Goal: Navigation & Orientation: Find specific page/section

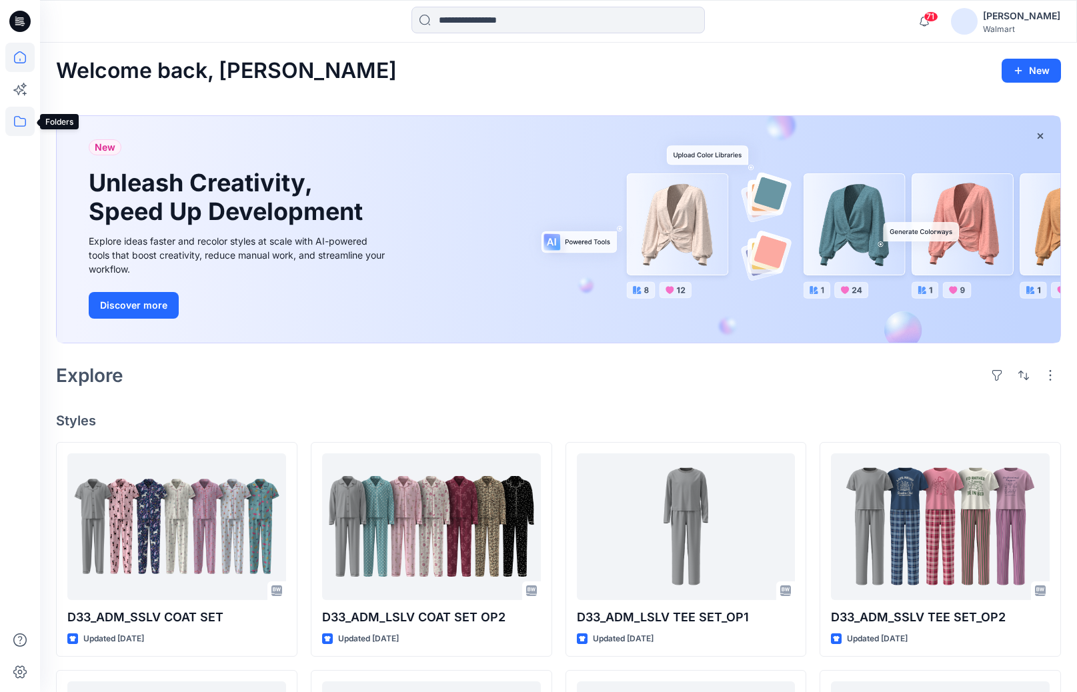
click at [21, 116] on icon at bounding box center [19, 121] width 29 height 29
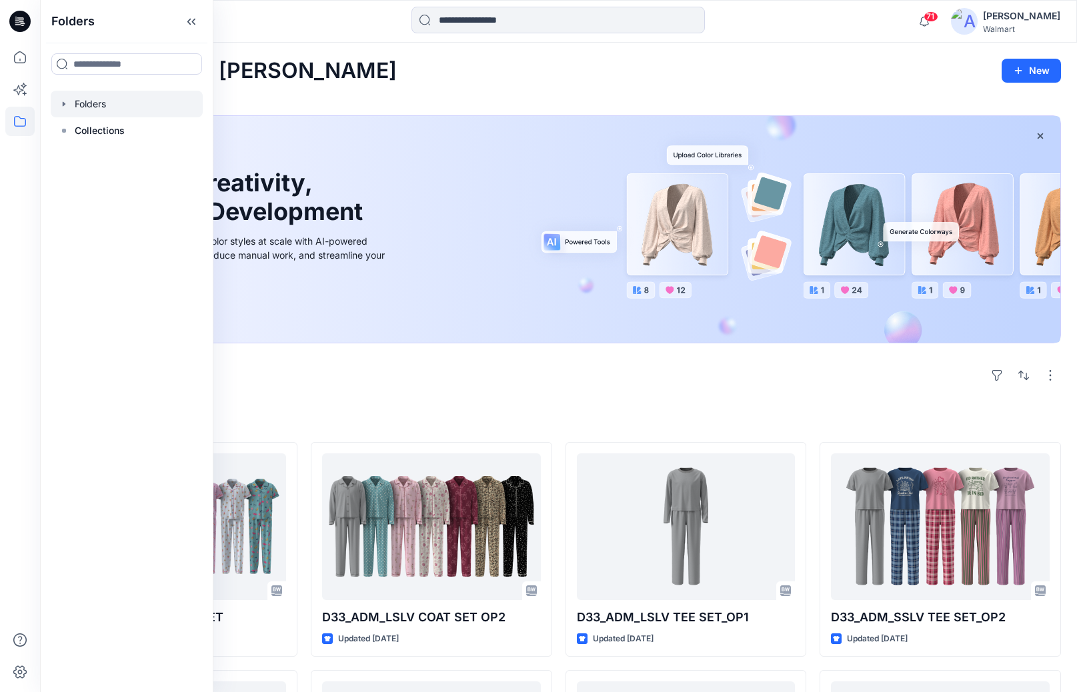
click at [95, 106] on div at bounding box center [127, 104] width 152 height 27
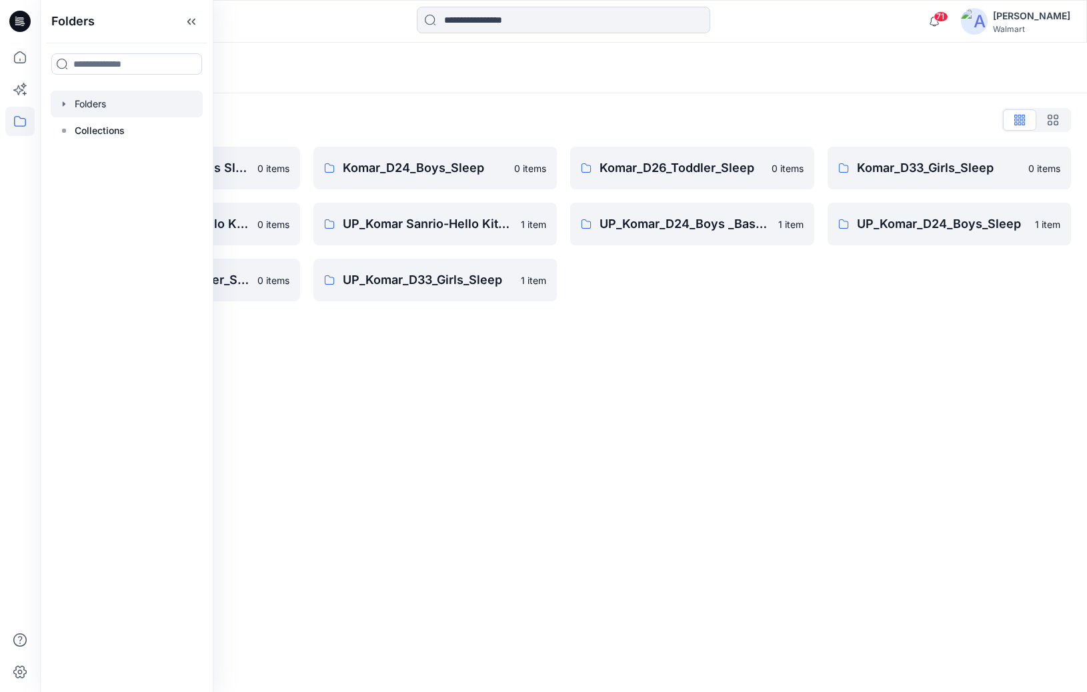
click at [707, 346] on div "Folders Folders List [PERSON_NAME] Kid's Sleep Basics D24 & D33 0 items UP_Koma…" at bounding box center [563, 367] width 1047 height 649
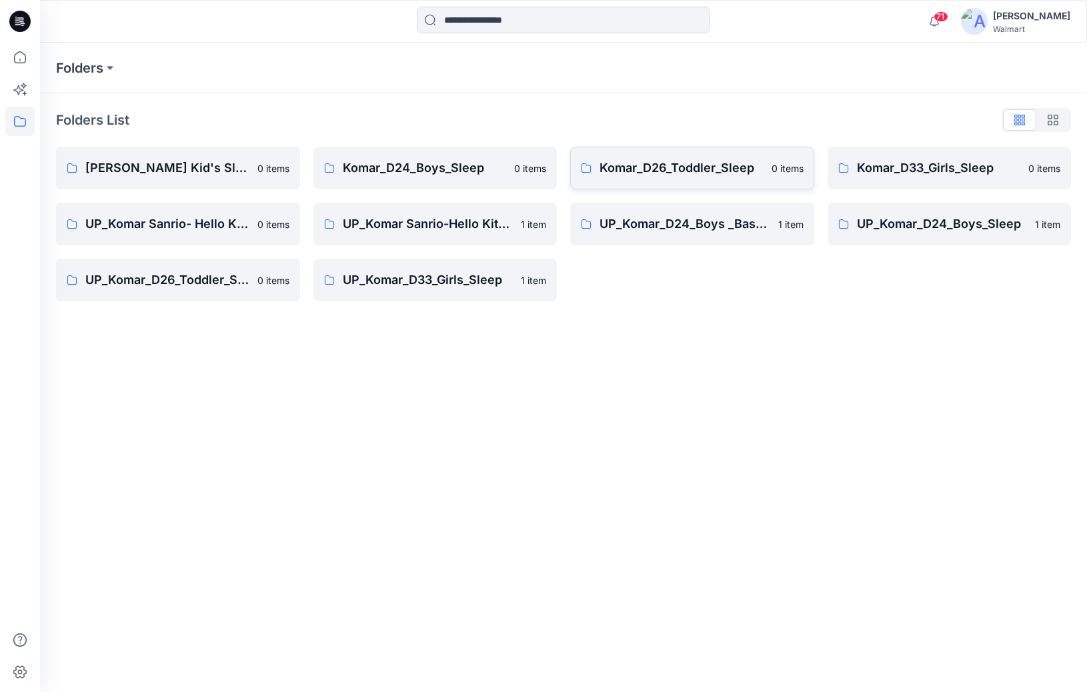
click at [665, 181] on link "Komar_D26_Toddler_Sleep 0 items" at bounding box center [692, 168] width 244 height 43
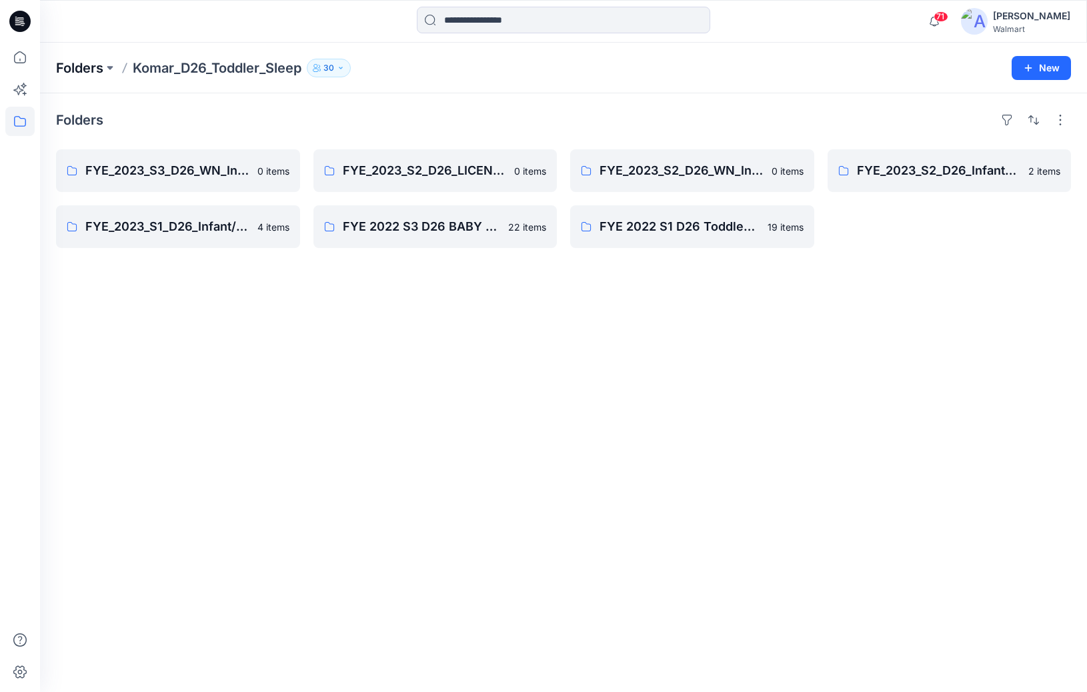
click at [81, 63] on p "Folders" at bounding box center [79, 68] width 47 height 19
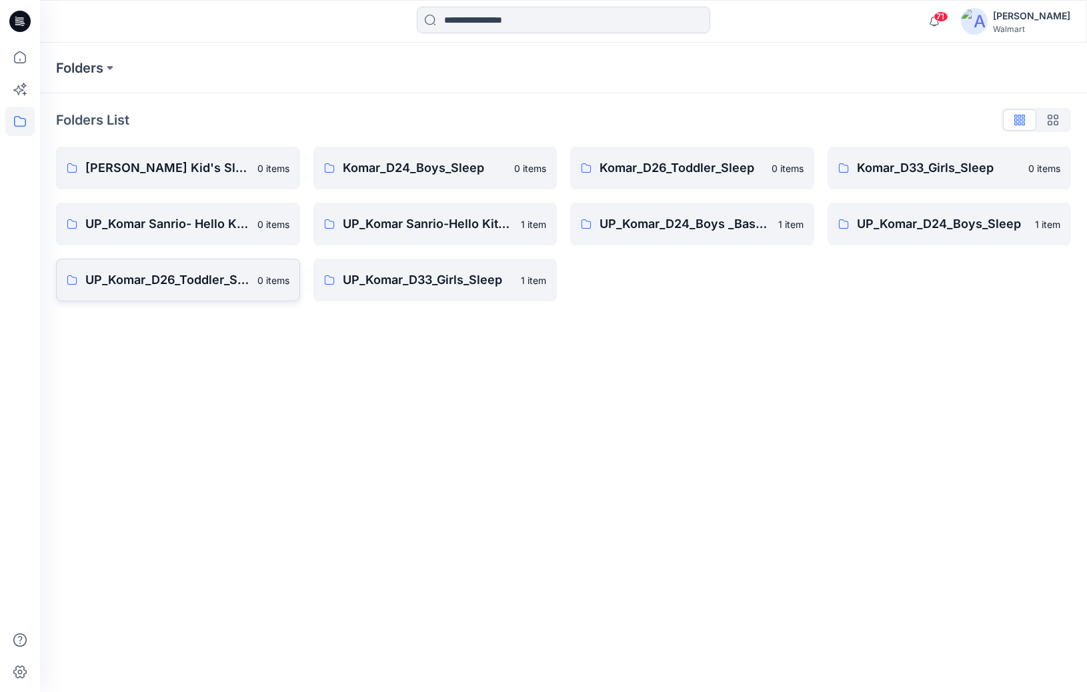
click at [188, 281] on p "UP_Komar_D26_Toddler_Sleep" at bounding box center [167, 280] width 164 height 19
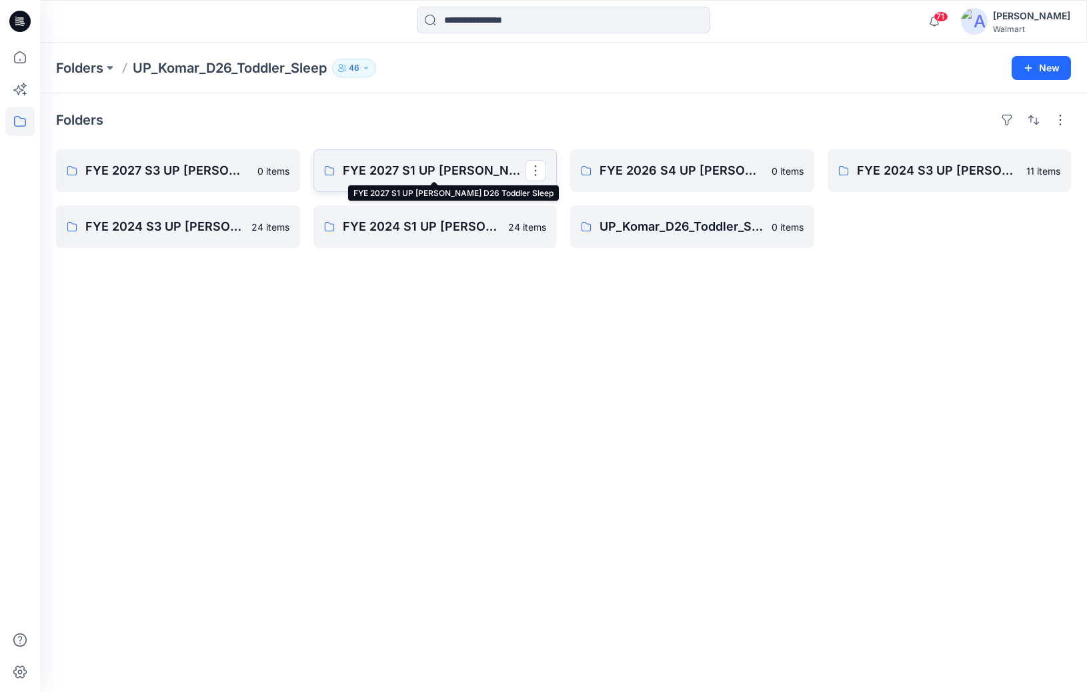
click at [451, 175] on p "FYE 2027 S1 UP [PERSON_NAME] D26 Toddler Sleep" at bounding box center [434, 170] width 183 height 19
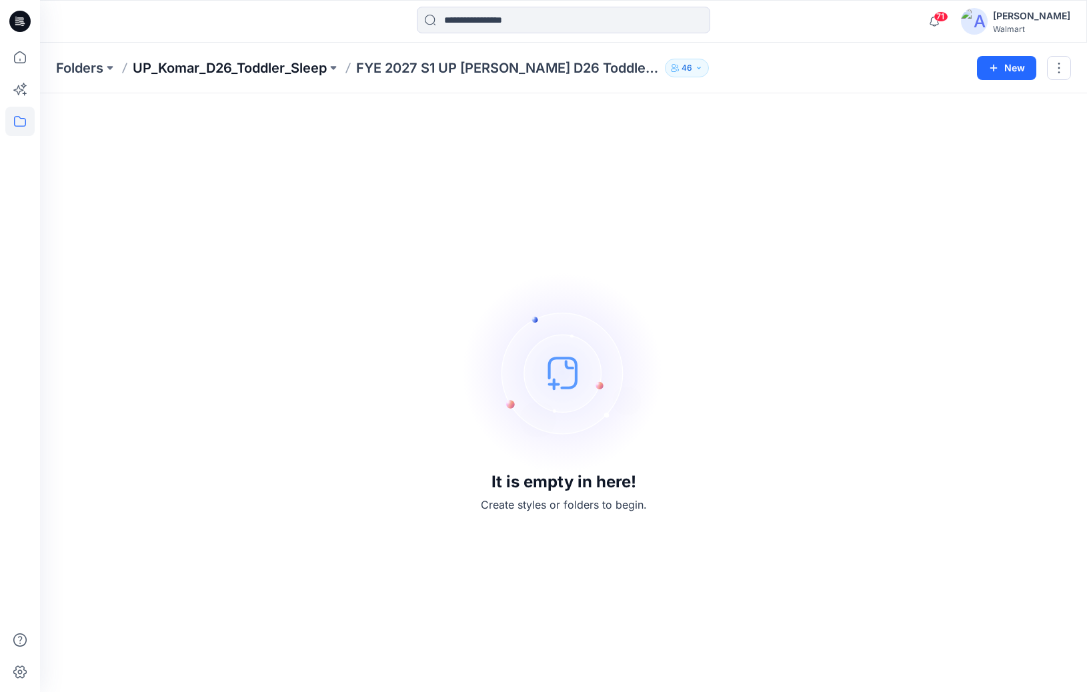
click at [257, 65] on p "UP_Komar_D26_Toddler_Sleep" at bounding box center [230, 68] width 194 height 19
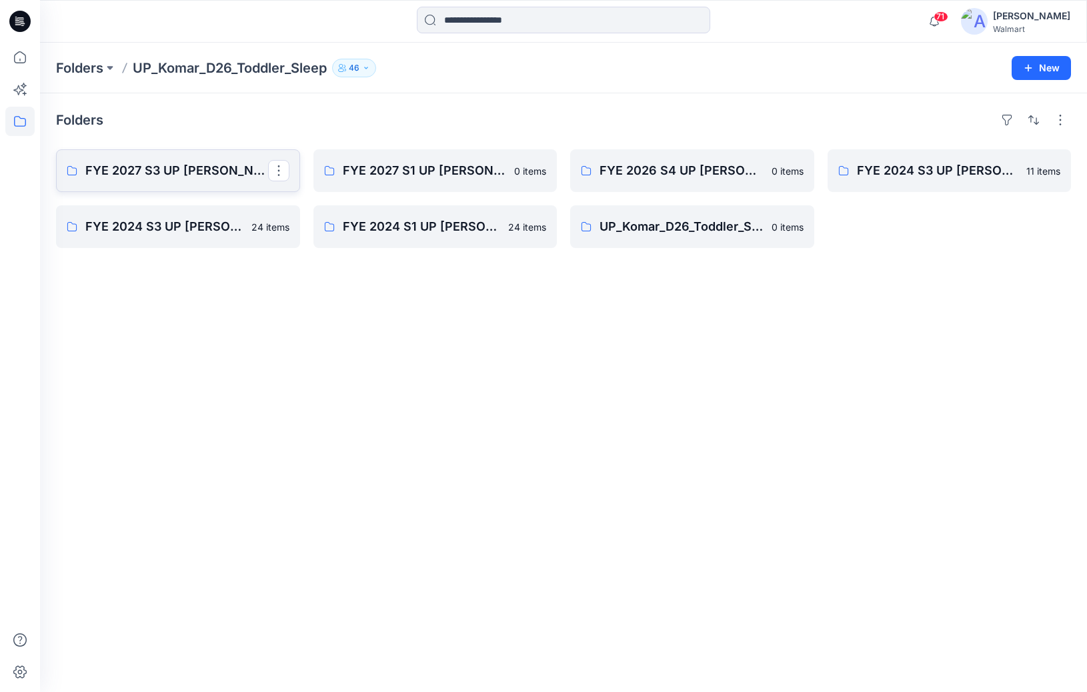
click at [219, 185] on link "FYE 2027 S3 UP [PERSON_NAME] D26 Toddler Sleep" at bounding box center [178, 170] width 244 height 43
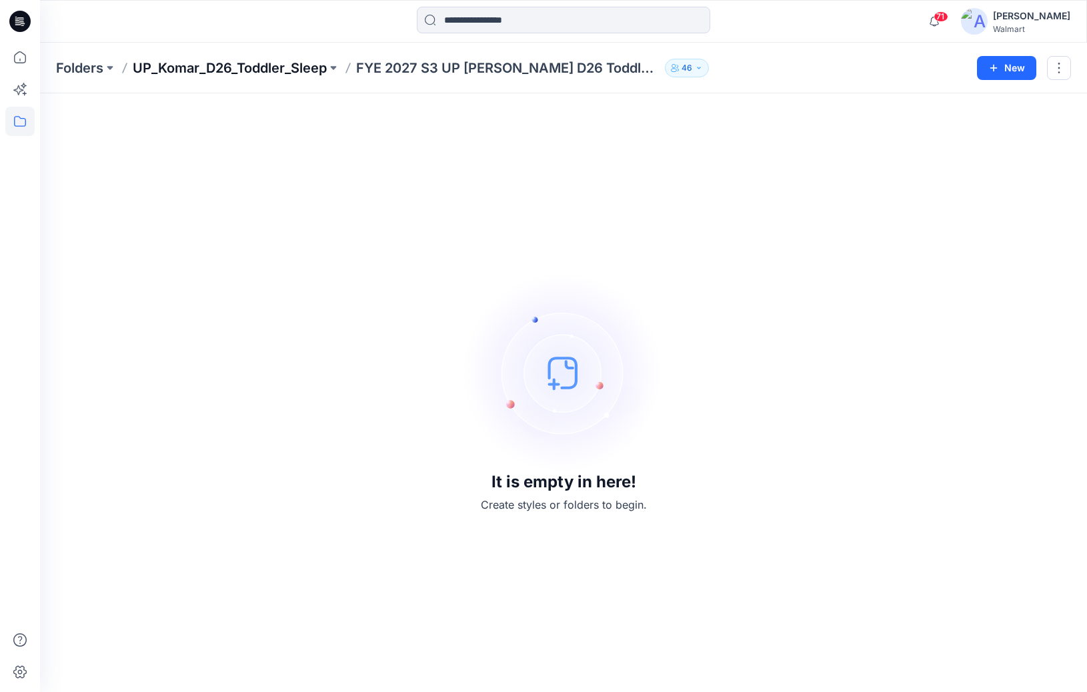
click at [166, 63] on p "UP_Komar_D26_Toddler_Sleep" at bounding box center [230, 68] width 194 height 19
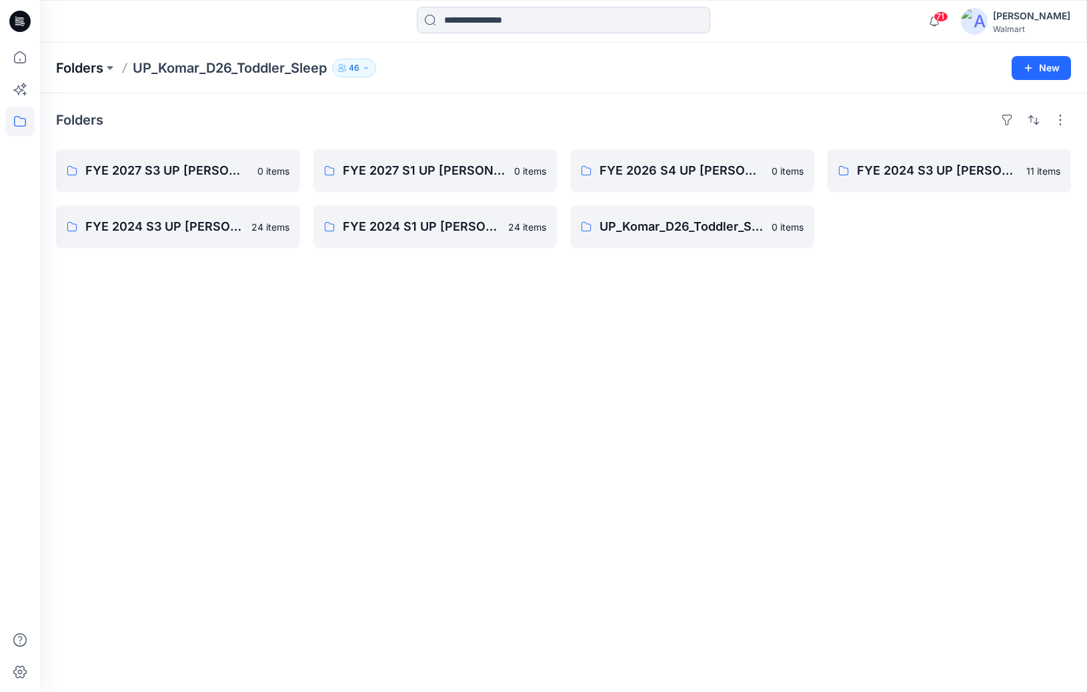
click at [90, 61] on p "Folders" at bounding box center [79, 68] width 47 height 19
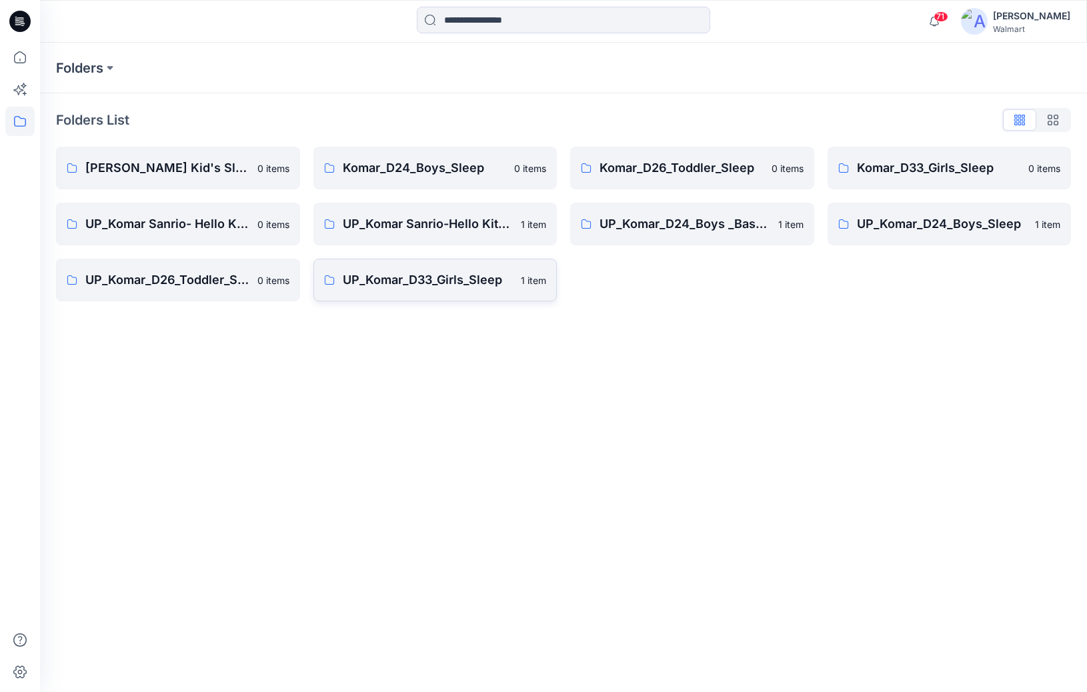
click at [457, 272] on p "UP_Komar_D33_Girls_Sleep" at bounding box center [428, 280] width 171 height 19
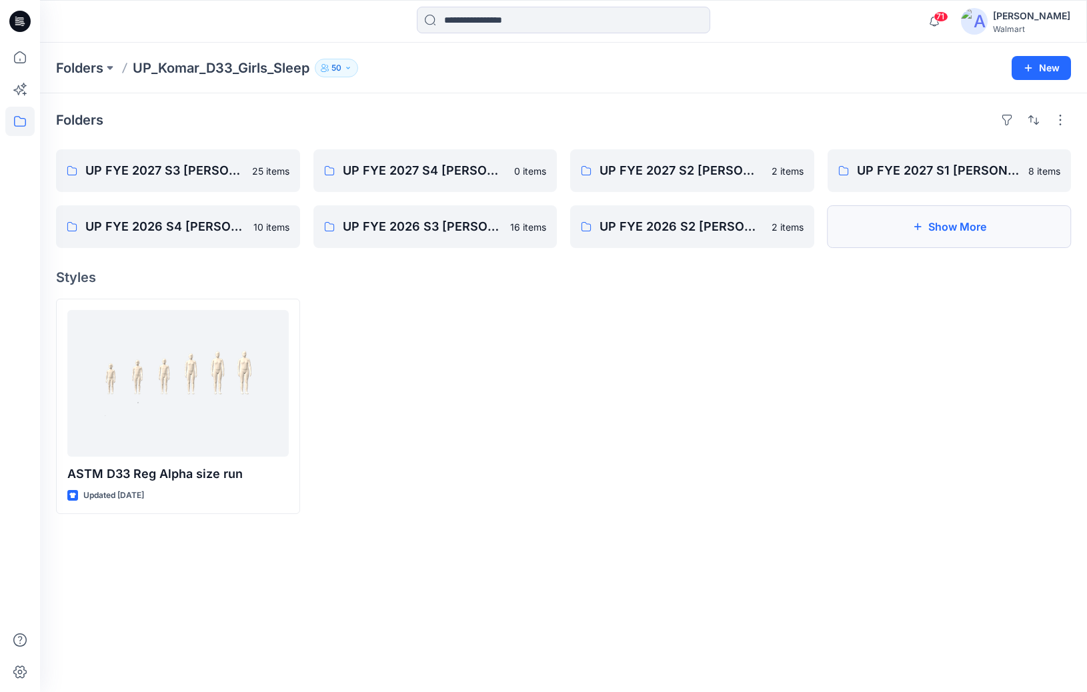
click at [917, 235] on button "Show More" at bounding box center [949, 226] width 244 height 43
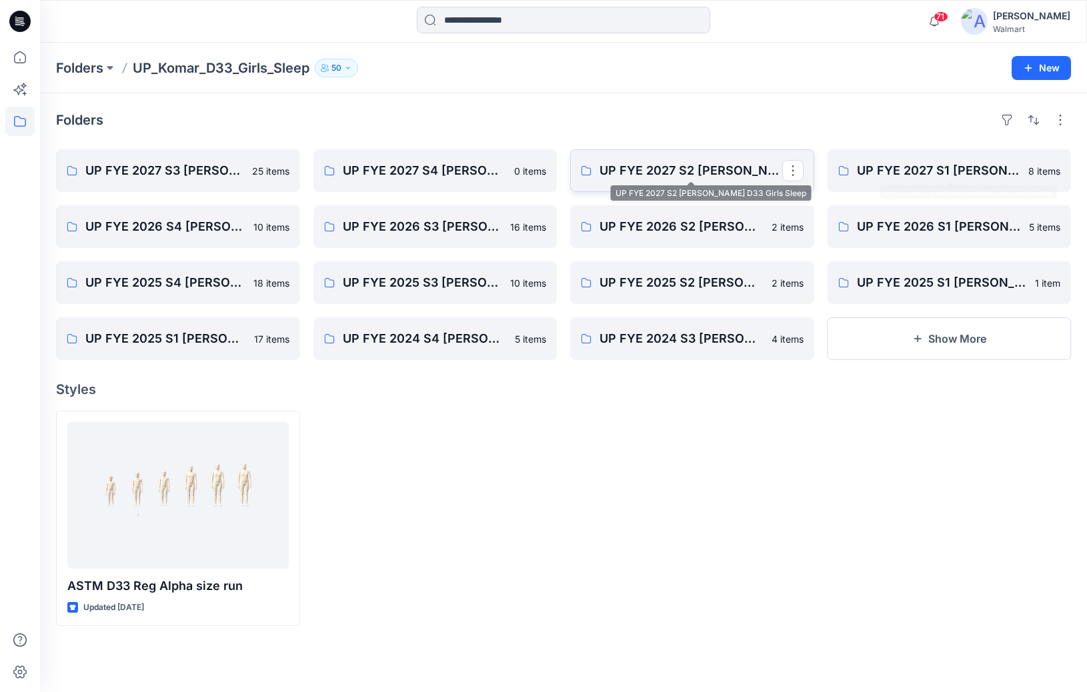
click at [722, 171] on p "UP FYE 2027 S2 [PERSON_NAME] D33 Girls Sleep" at bounding box center [690, 170] width 183 height 19
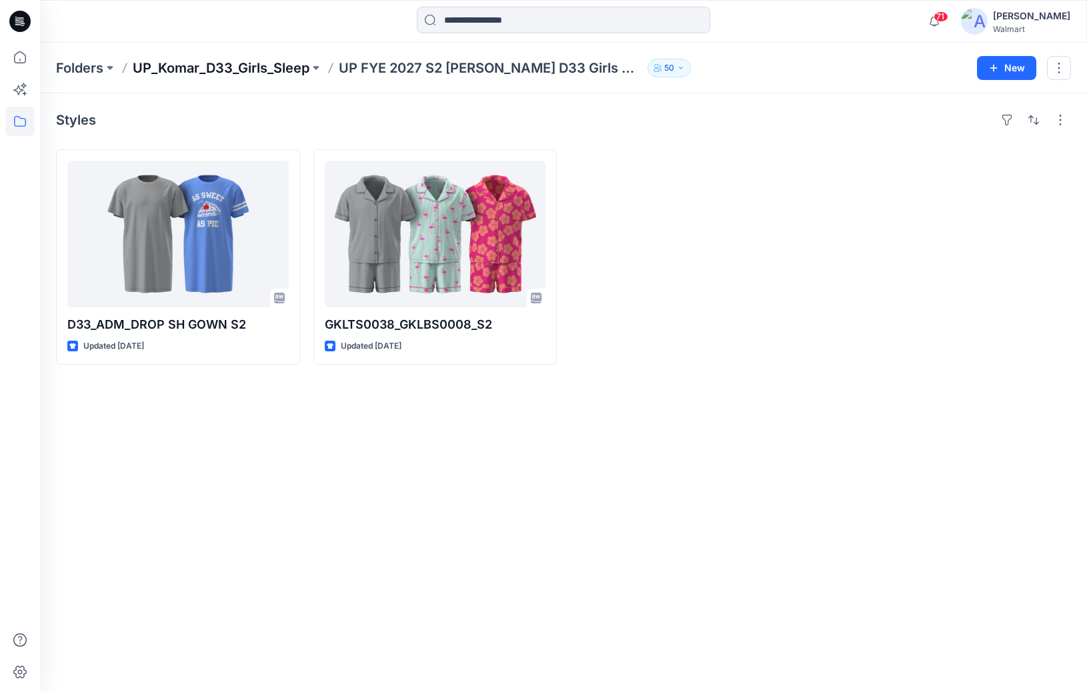
click at [237, 67] on p "UP_Komar_D33_Girls_Sleep" at bounding box center [221, 68] width 177 height 19
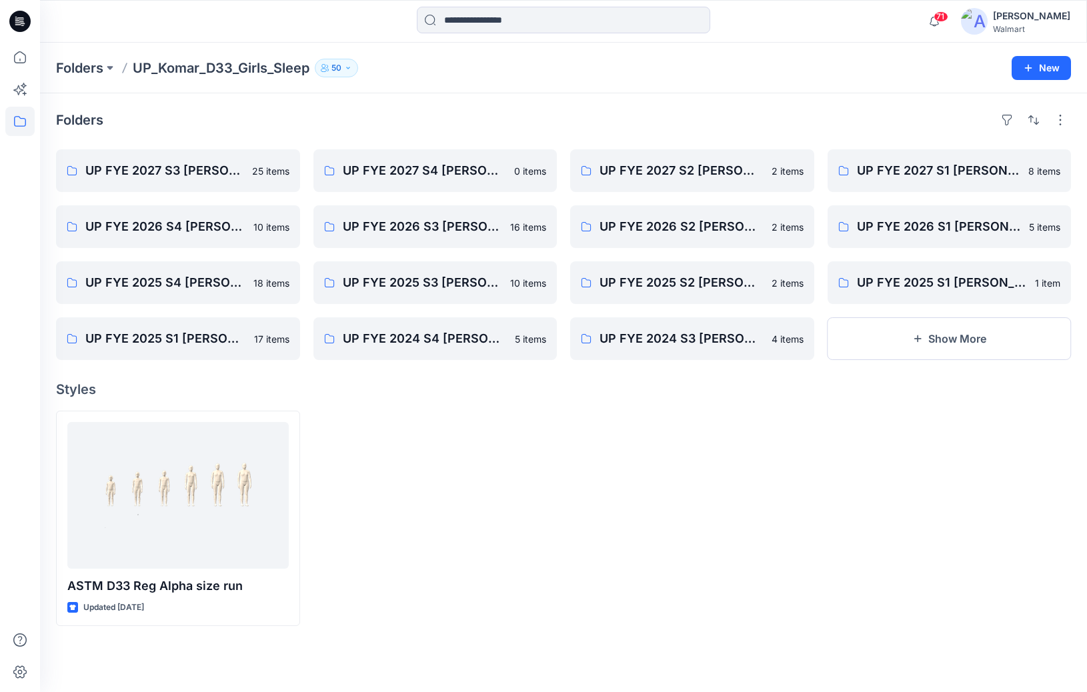
click at [179, 26] on div at bounding box center [170, 21] width 261 height 29
click at [79, 65] on p "Folders" at bounding box center [79, 68] width 47 height 19
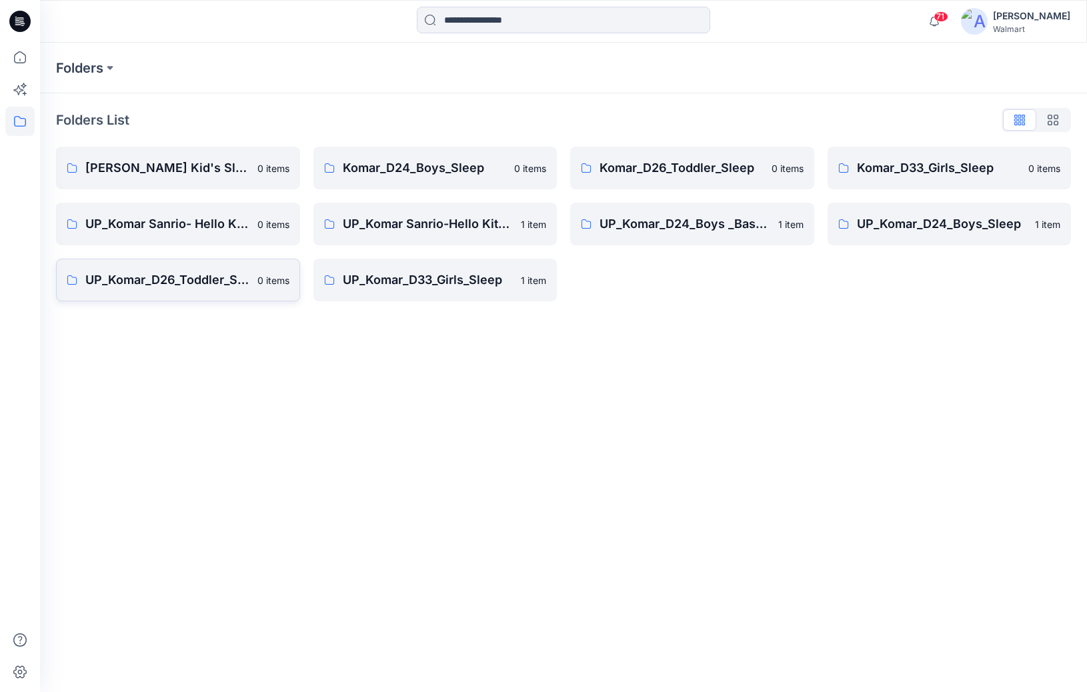
click at [193, 275] on p "UP_Komar_D26_Toddler_Sleep" at bounding box center [167, 280] width 164 height 19
